Goal: Task Accomplishment & Management: Complete application form

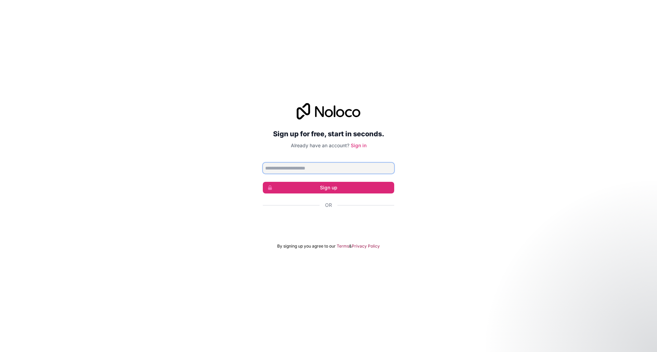
type input "**********"
click at [315, 184] on button "Sign up" at bounding box center [328, 188] width 131 height 12
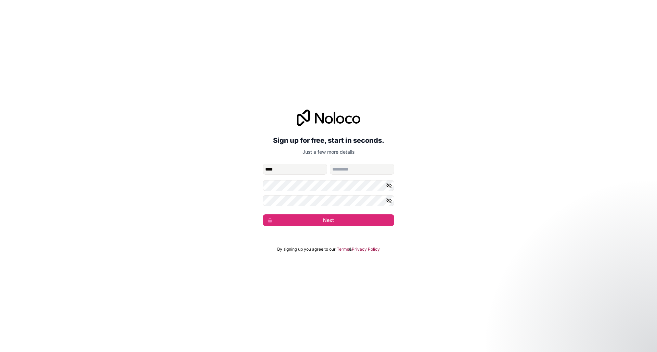
type input "****"
type input "*"
click at [311, 222] on button "Next" at bounding box center [328, 220] width 131 height 12
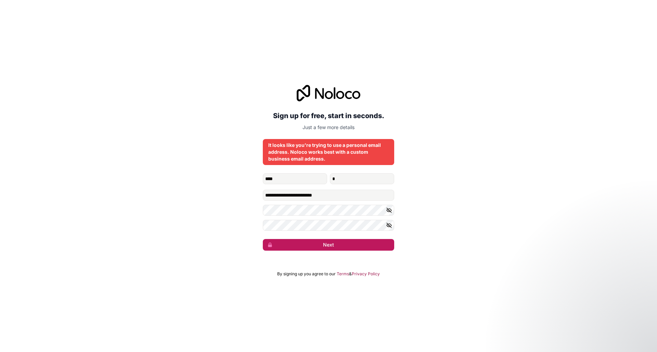
click at [325, 243] on button "Next" at bounding box center [328, 245] width 131 height 12
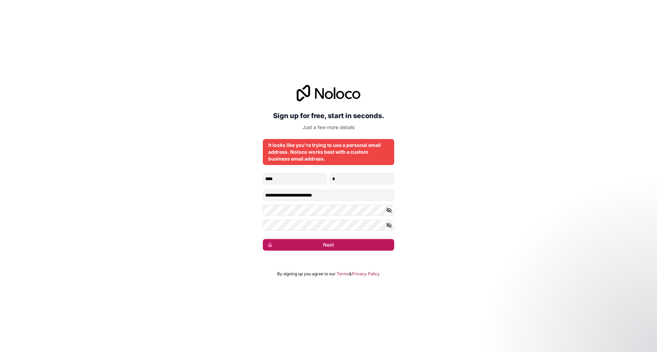
click at [325, 243] on button "Next" at bounding box center [328, 245] width 131 height 12
click at [336, 244] on button "Next" at bounding box center [328, 245] width 131 height 12
click at [319, 242] on button "Next" at bounding box center [328, 245] width 131 height 12
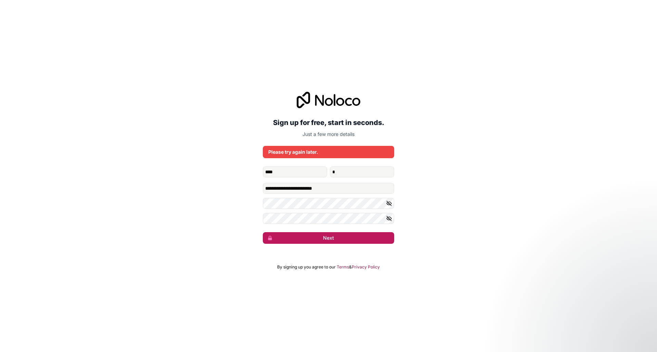
click at [326, 234] on button "Next" at bounding box center [328, 238] width 131 height 12
click at [324, 236] on button "Next" at bounding box center [328, 238] width 131 height 12
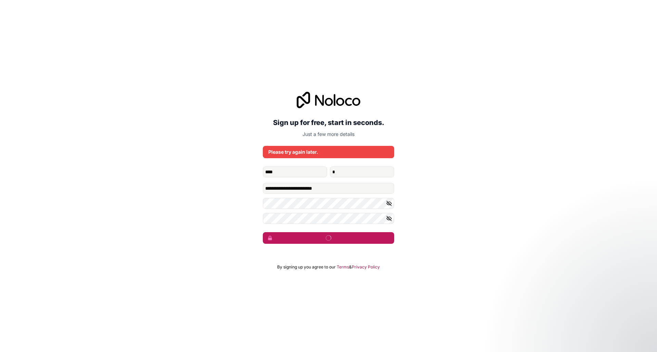
click at [324, 236] on button "submit" at bounding box center [328, 238] width 131 height 12
click at [324, 236] on button "Next" at bounding box center [328, 238] width 131 height 12
click at [324, 236] on button "submit" at bounding box center [328, 238] width 131 height 12
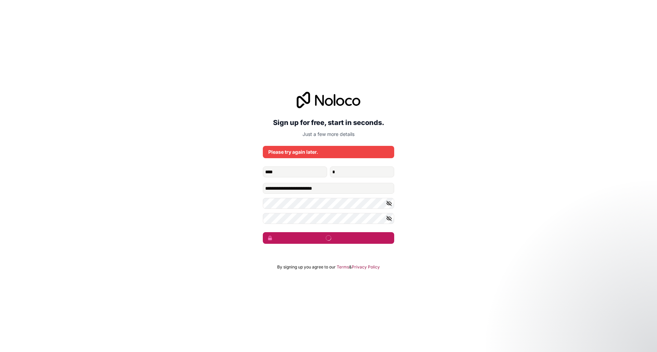
click at [324, 236] on button "submit" at bounding box center [328, 238] width 131 height 12
click at [324, 236] on button "Next" at bounding box center [328, 238] width 131 height 12
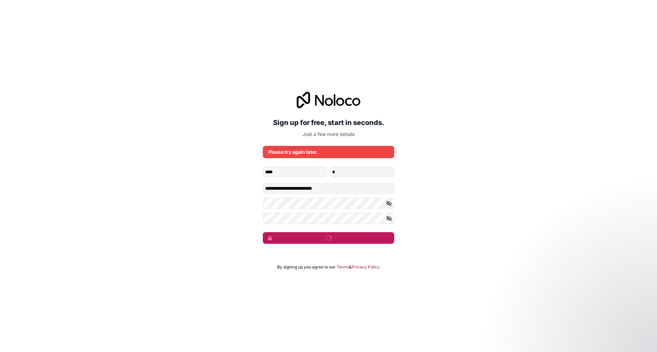
click at [324, 236] on button "submit" at bounding box center [328, 238] width 131 height 12
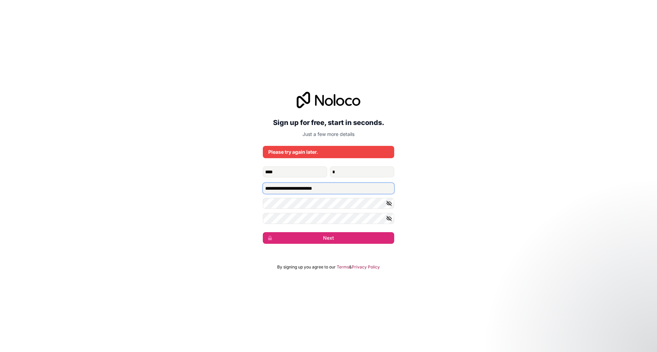
click at [343, 189] on input "**********" at bounding box center [328, 188] width 131 height 11
type input "**********"
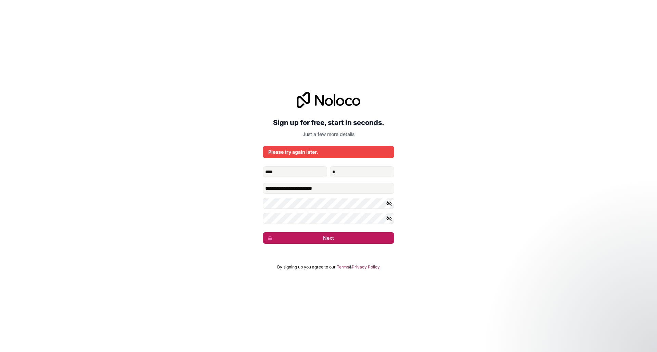
click at [335, 240] on button "Next" at bounding box center [328, 238] width 131 height 12
click at [335, 240] on button "submit" at bounding box center [328, 238] width 131 height 12
click at [335, 240] on button "Next" at bounding box center [328, 238] width 131 height 12
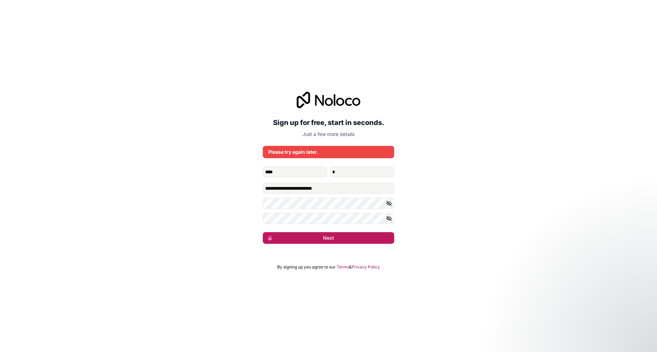
click at [335, 240] on button "Next" at bounding box center [328, 238] width 131 height 12
click at [335, 240] on button "submit" at bounding box center [328, 238] width 131 height 12
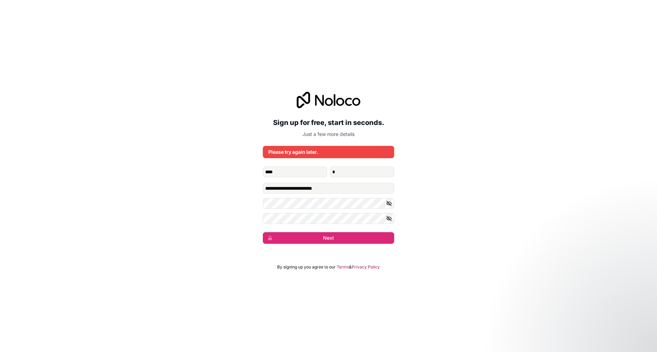
click at [336, 246] on div "**********" at bounding box center [328, 167] width 657 height 171
click at [336, 236] on button "Next" at bounding box center [328, 238] width 131 height 12
